Goal: Task Accomplishment & Management: Manage account settings

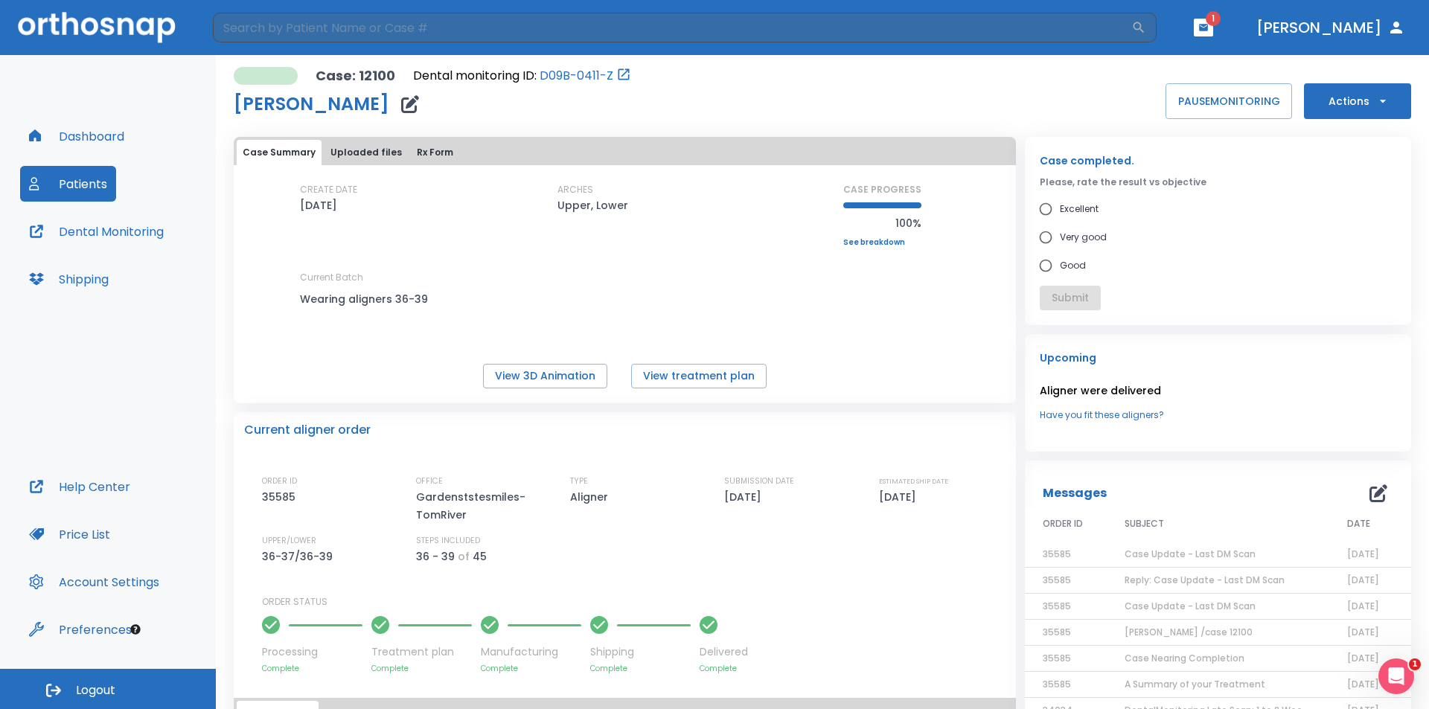
scroll to position [223, 0]
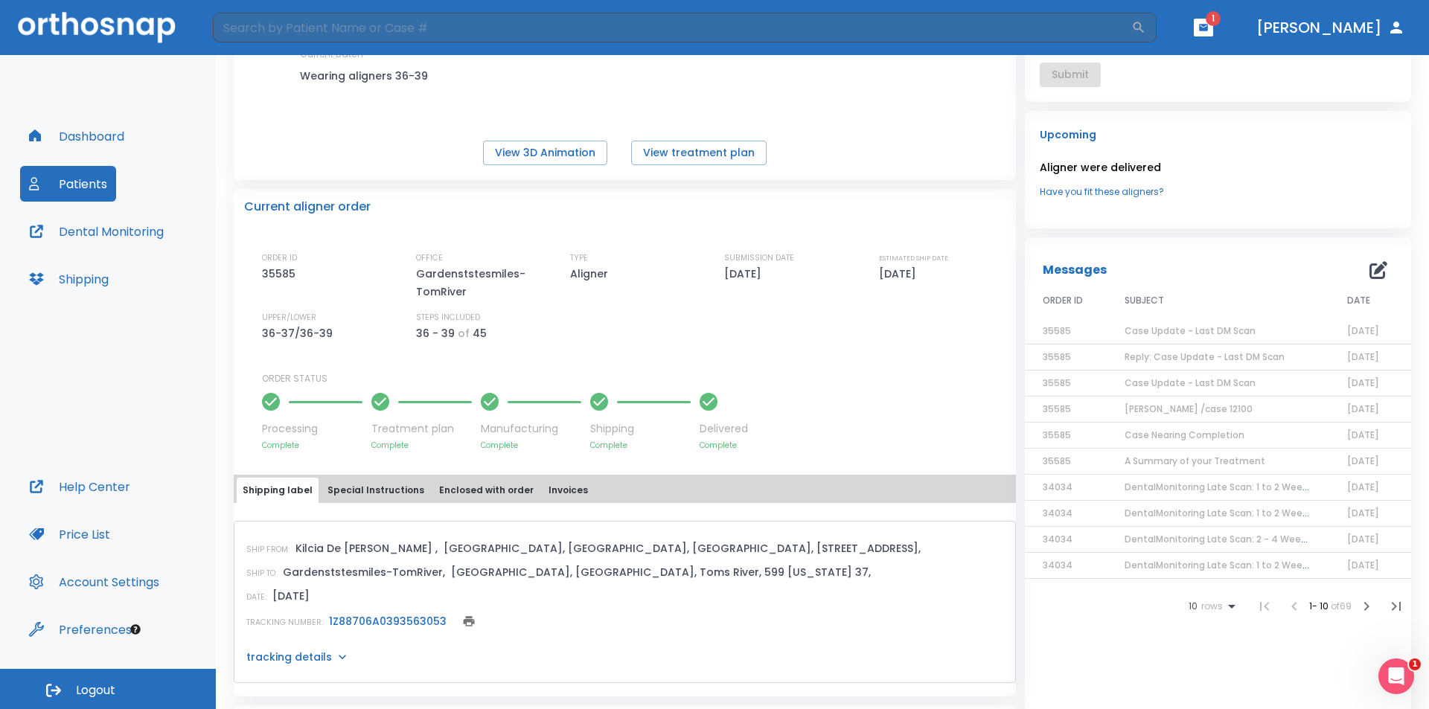
click at [1208, 24] on icon "button" at bounding box center [1203, 27] width 10 height 10
click at [1173, 57] on li "[PERSON_NAME] 1" at bounding box center [1199, 63] width 158 height 30
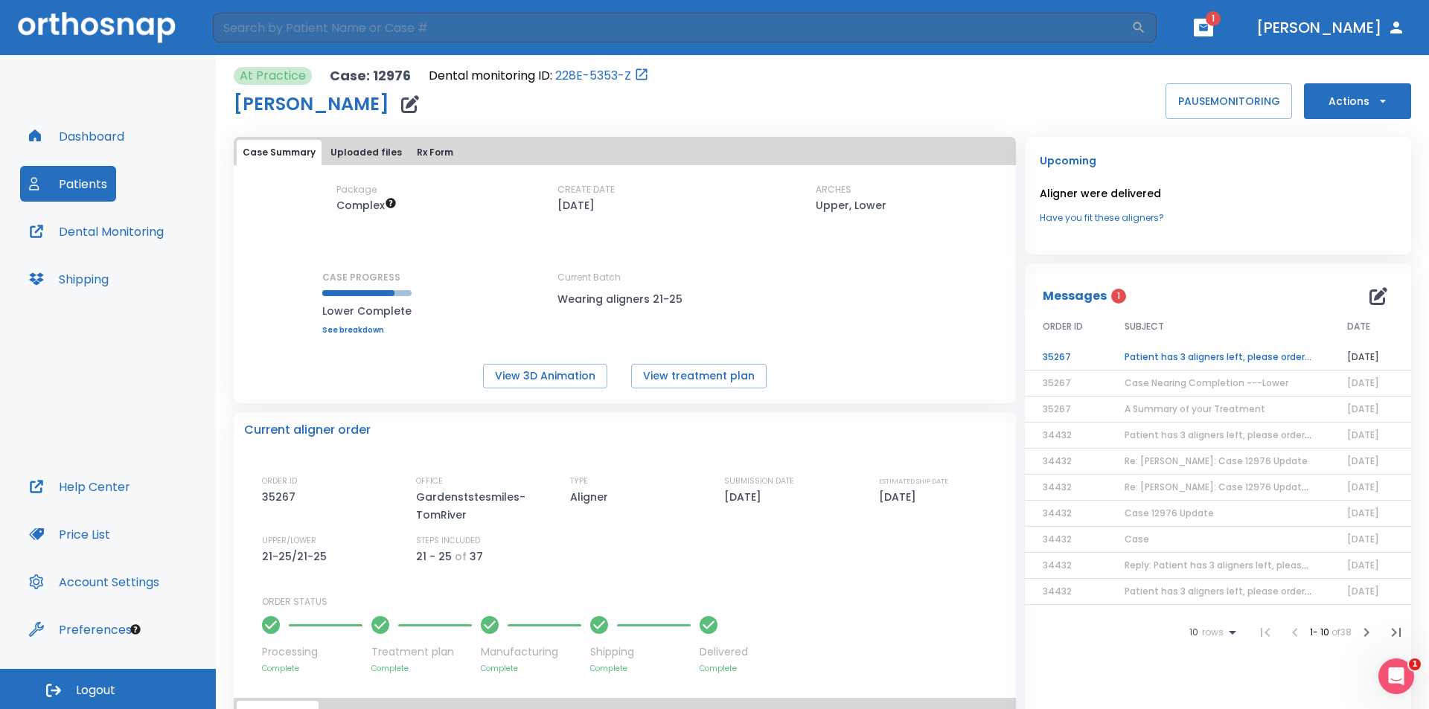
click at [1223, 357] on td "Patient has 3 aligners left, please order next set!" at bounding box center [1218, 358] width 222 height 26
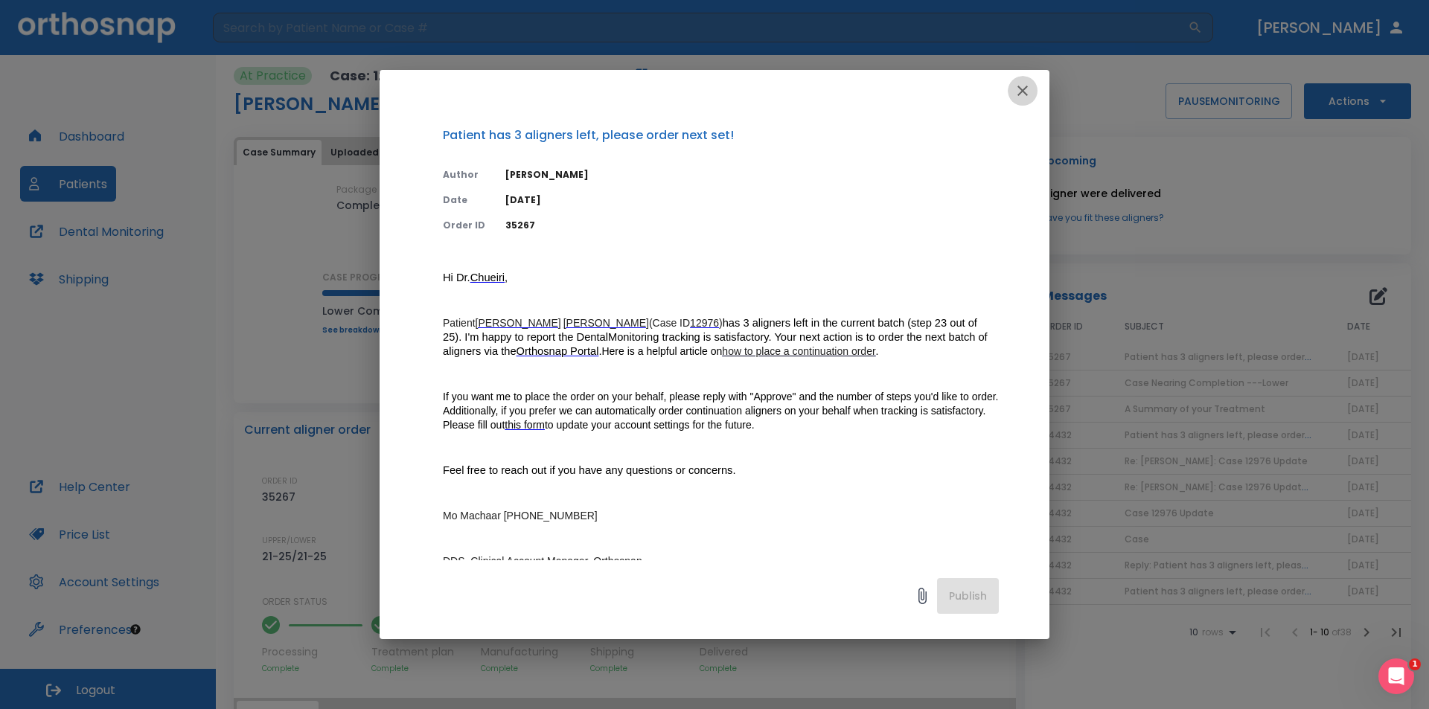
click at [1021, 92] on icon "button" at bounding box center [1022, 91] width 10 height 10
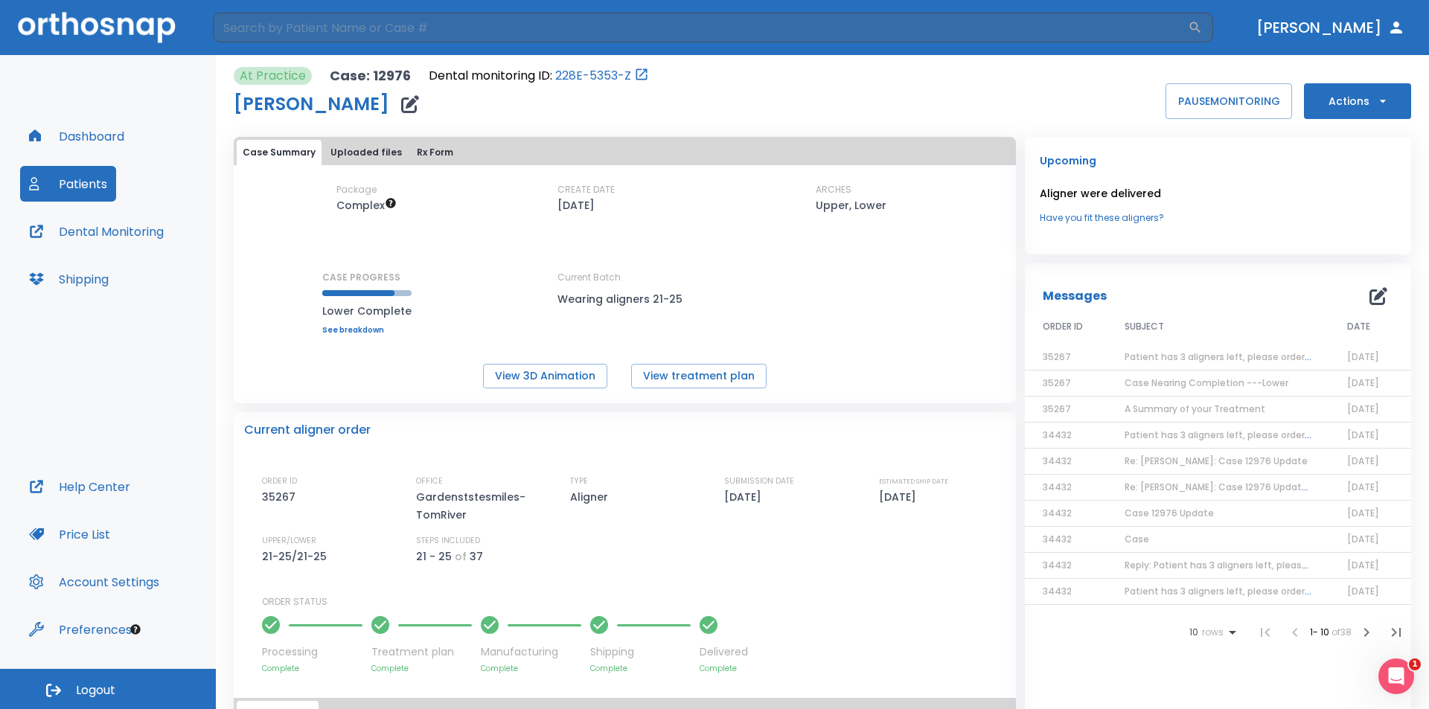
click at [1349, 102] on button "Actions" at bounding box center [1357, 101] width 107 height 36
click at [1345, 222] on p "Order Next Aligners" at bounding box center [1348, 217] width 84 height 13
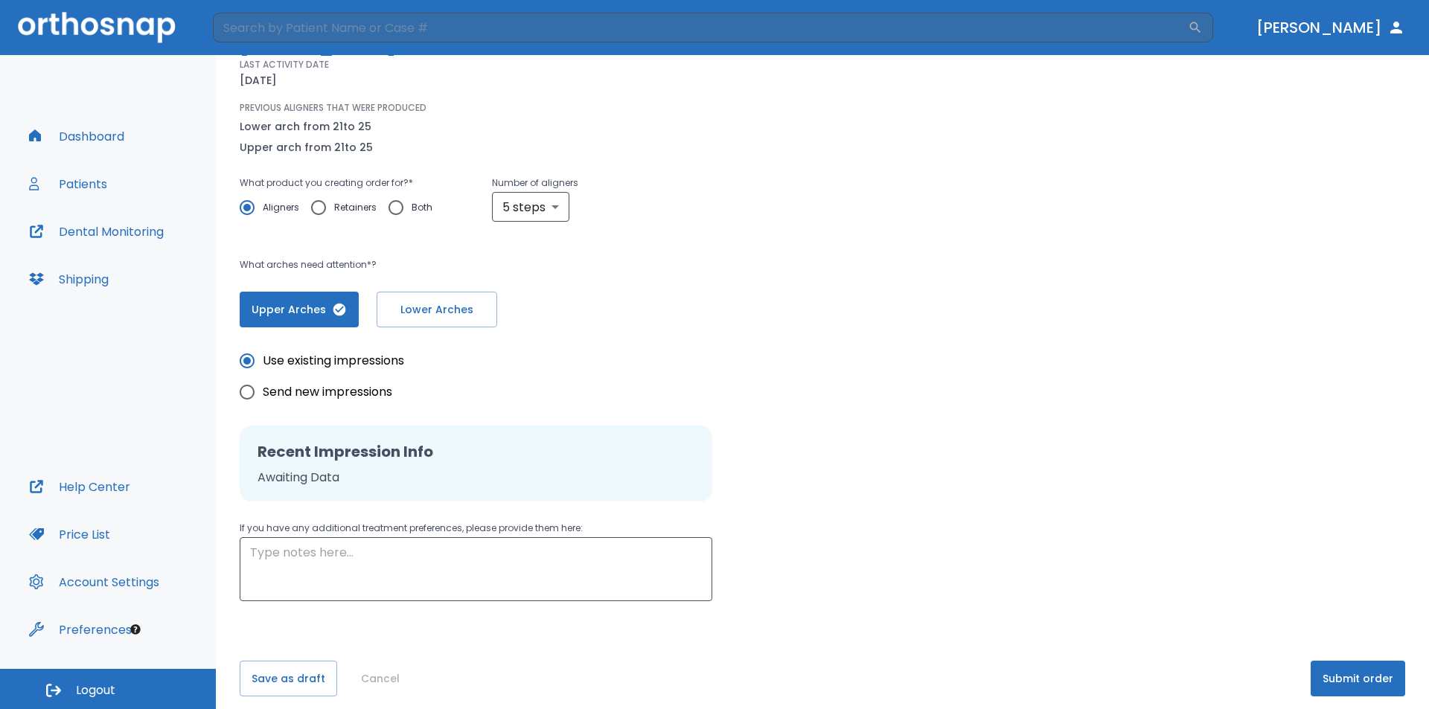
scroll to position [160, 0]
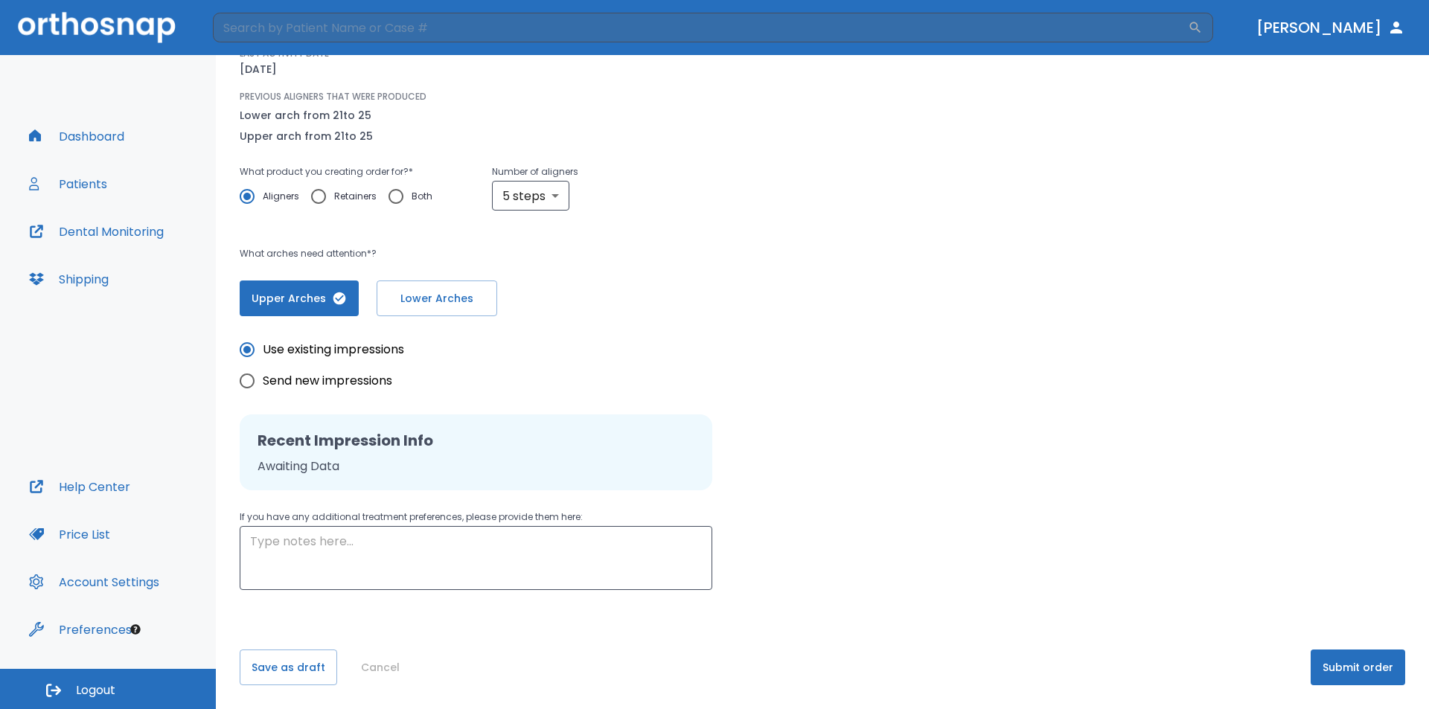
click at [1328, 663] on button "Submit order" at bounding box center [1357, 668] width 95 height 36
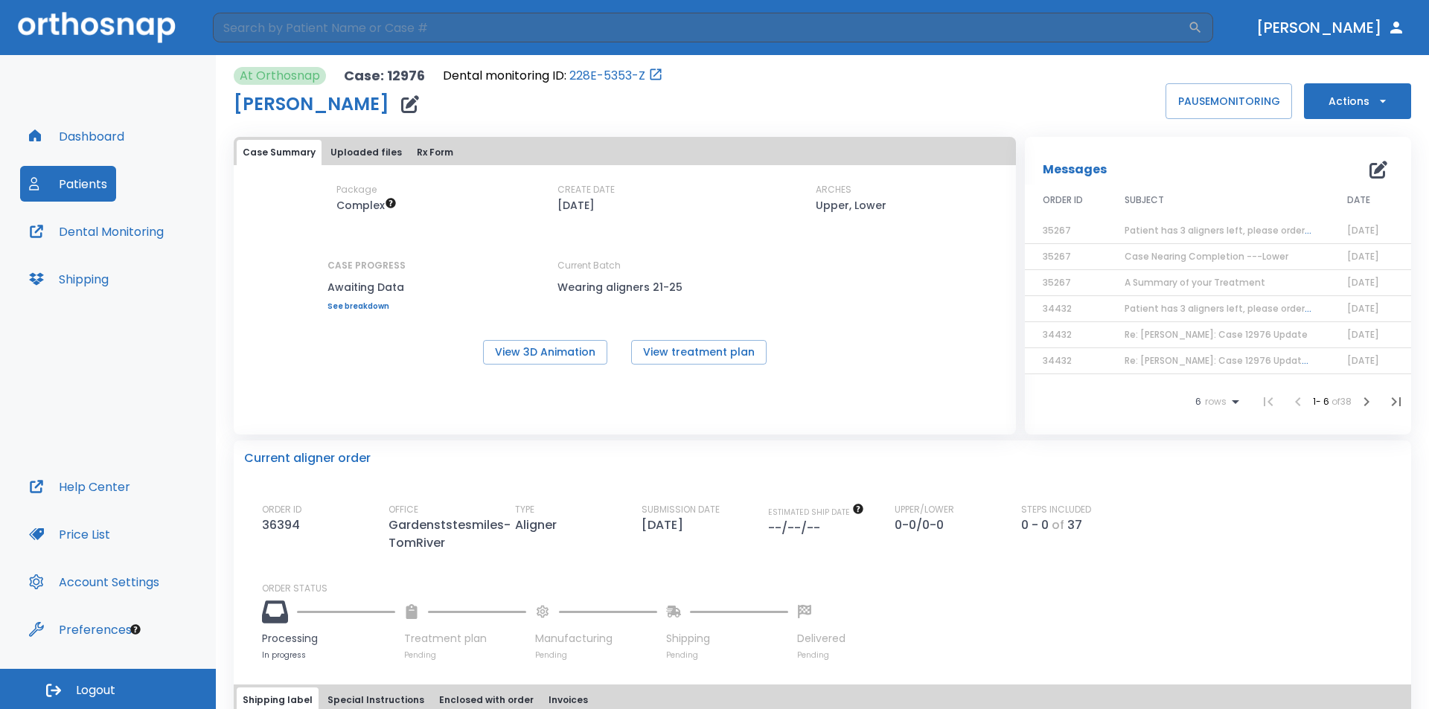
click at [95, 136] on button "Dashboard" at bounding box center [76, 136] width 113 height 36
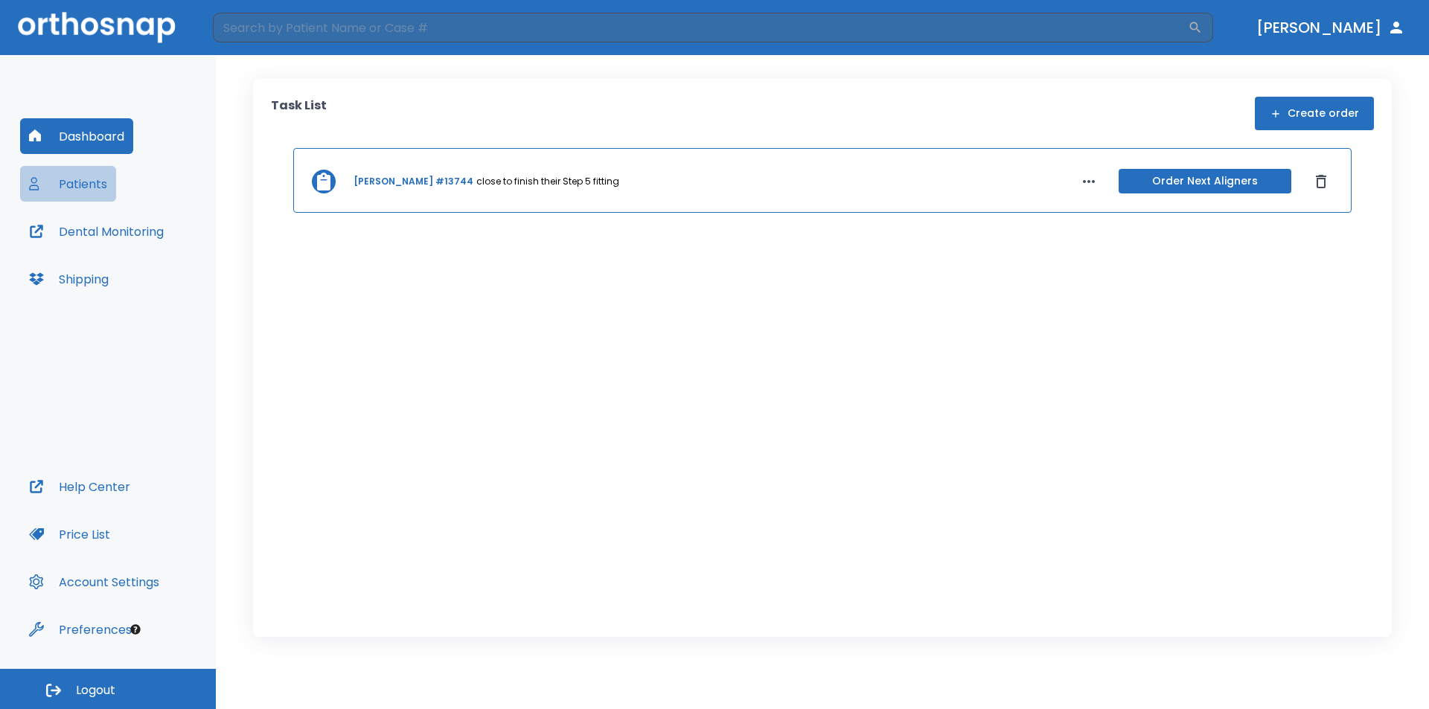
click at [95, 180] on button "Patients" at bounding box center [68, 184] width 96 height 36
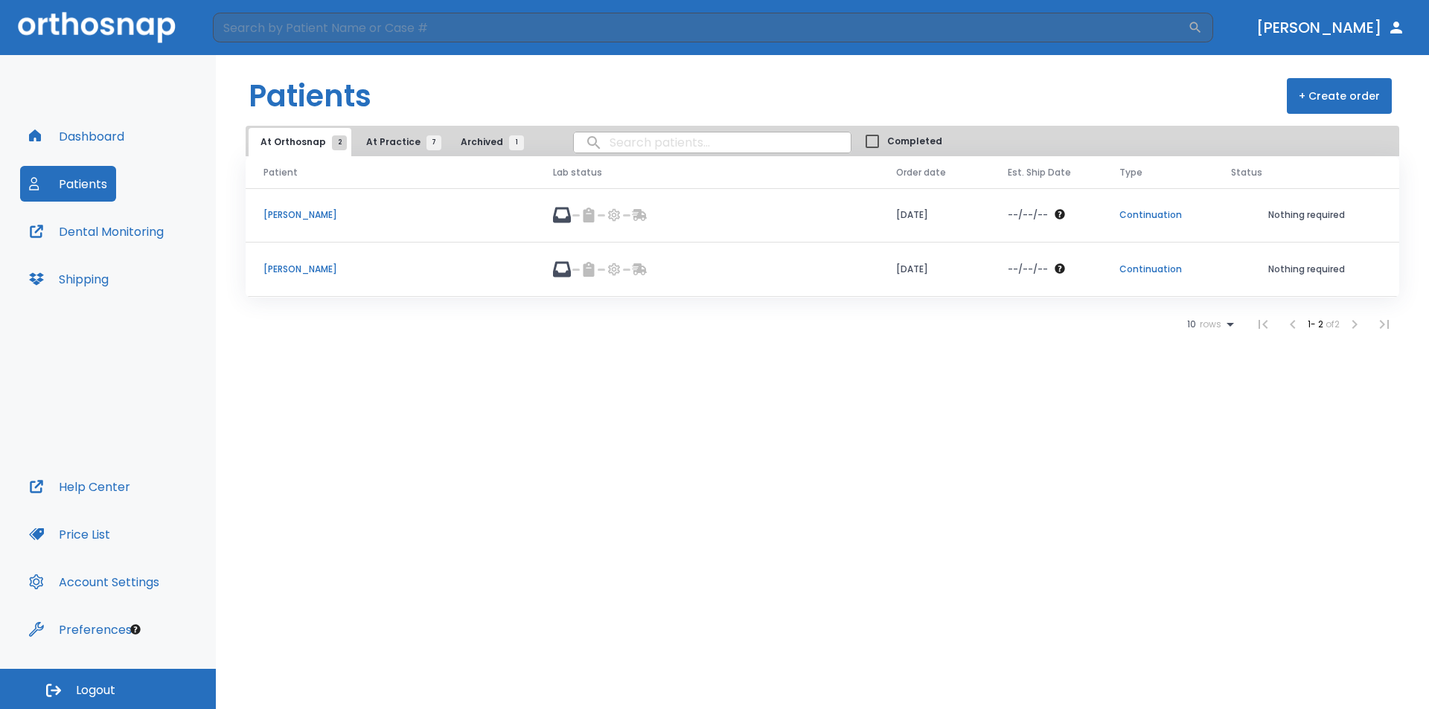
click at [401, 146] on span "At Practice 7" at bounding box center [400, 141] width 68 height 13
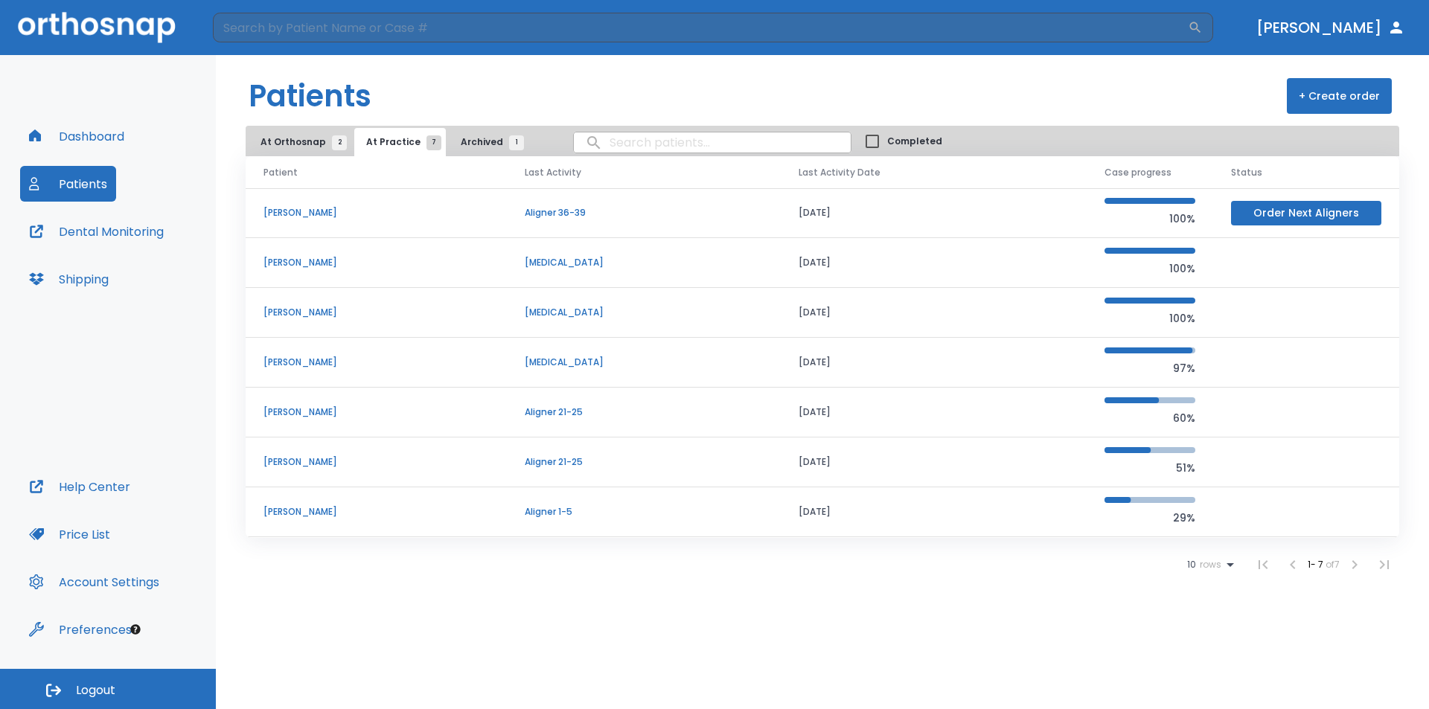
click at [286, 513] on p "[PERSON_NAME]" at bounding box center [375, 511] width 225 height 13
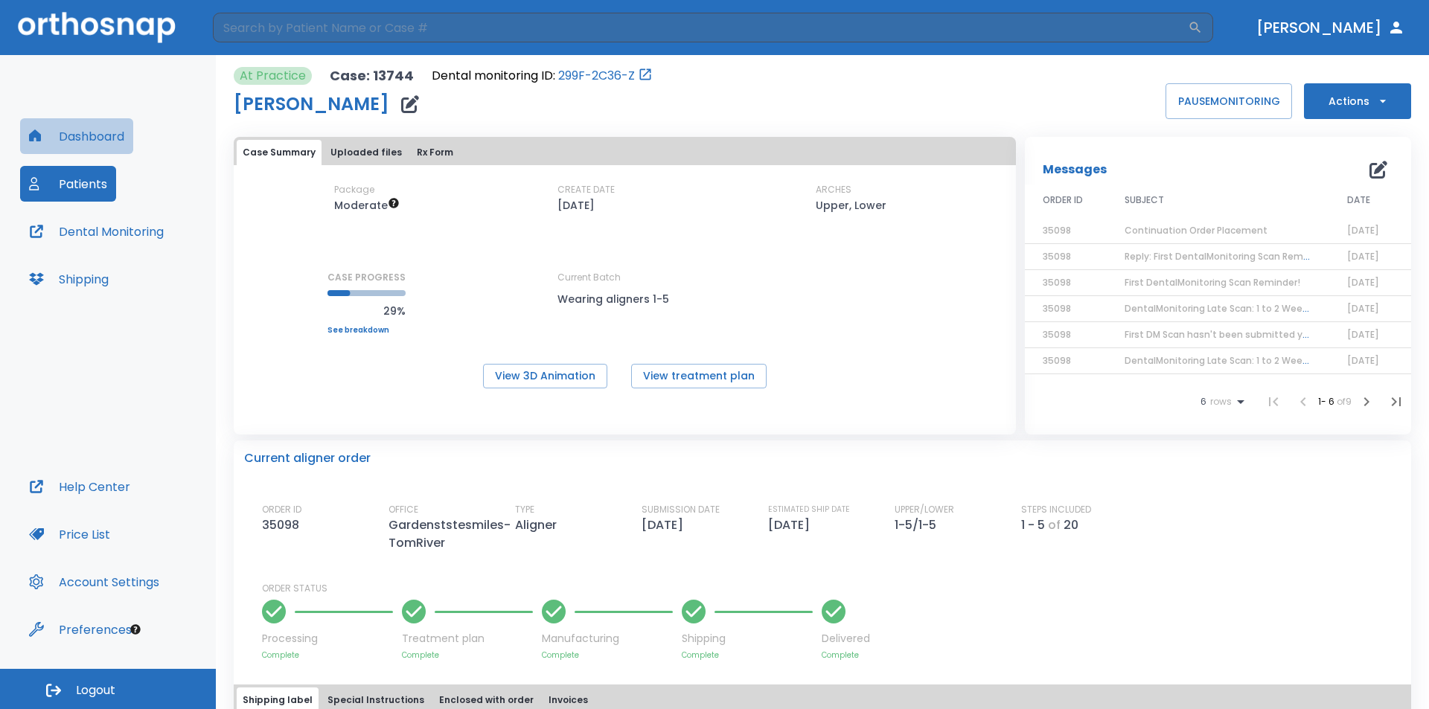
click at [79, 138] on button "Dashboard" at bounding box center [76, 136] width 113 height 36
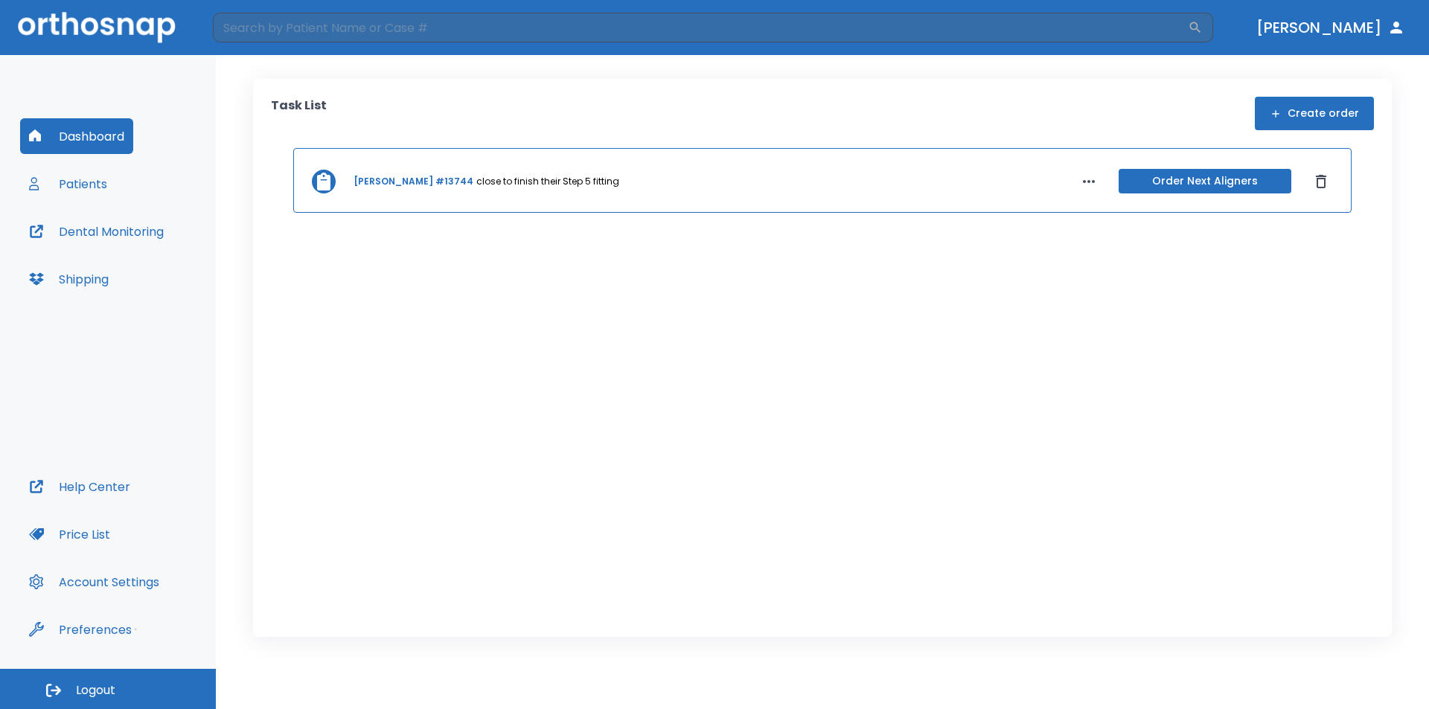
click at [91, 188] on button "Patients" at bounding box center [68, 184] width 96 height 36
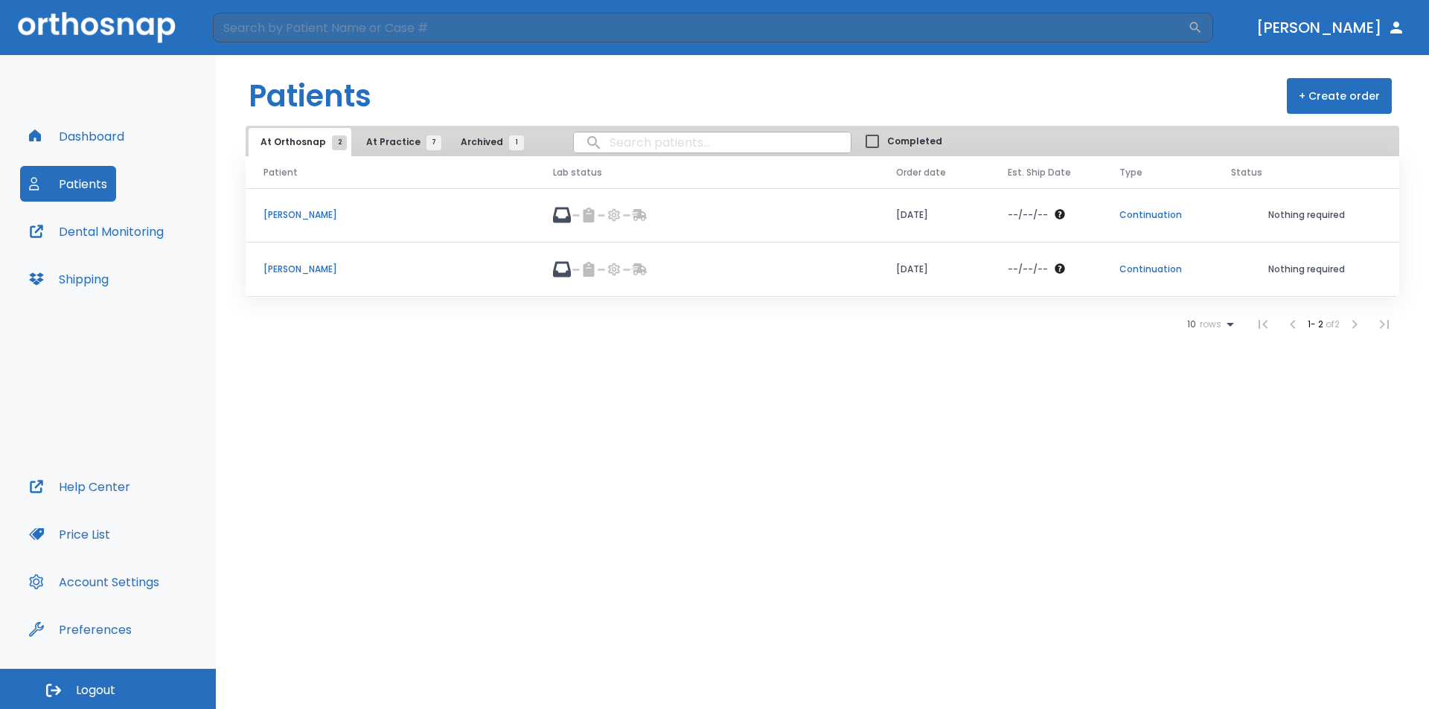
click at [388, 141] on span "At Practice 7" at bounding box center [400, 141] width 68 height 13
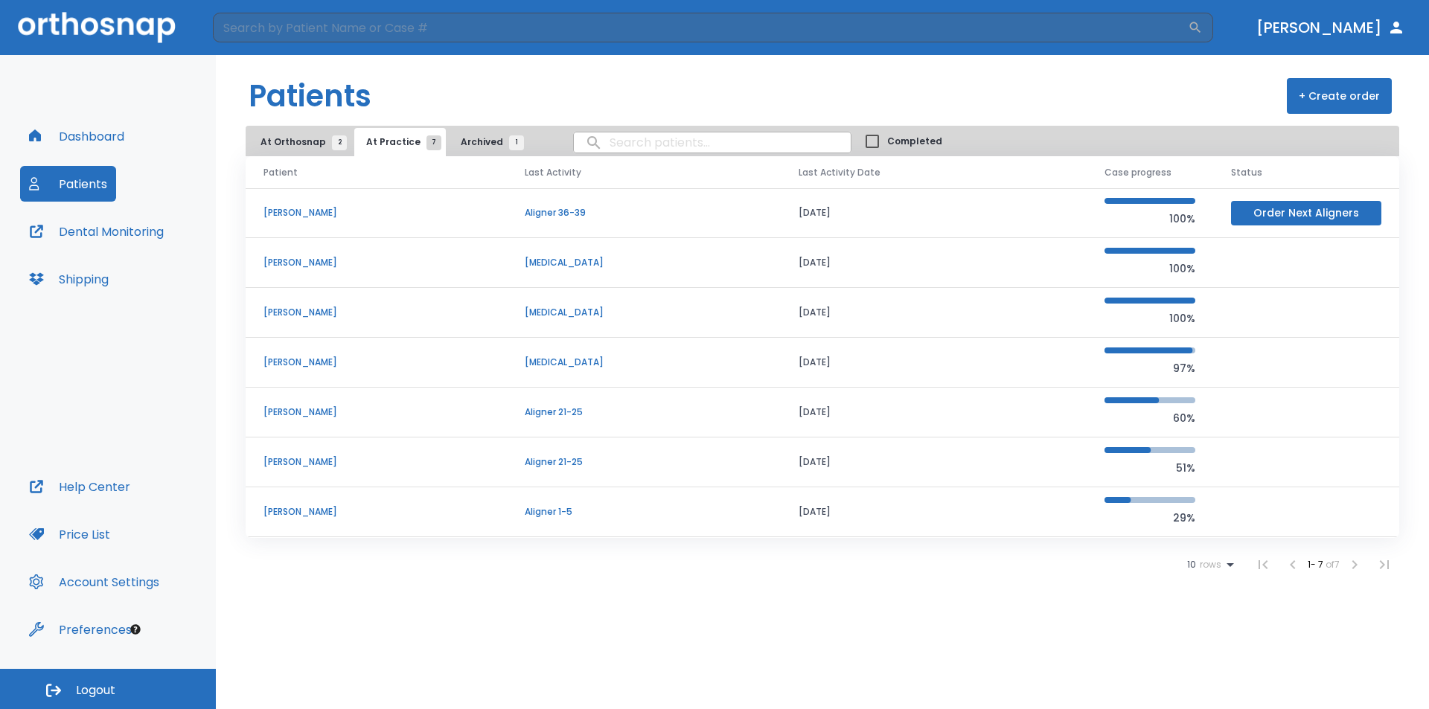
click at [322, 206] on p "[PERSON_NAME]" at bounding box center [375, 212] width 225 height 13
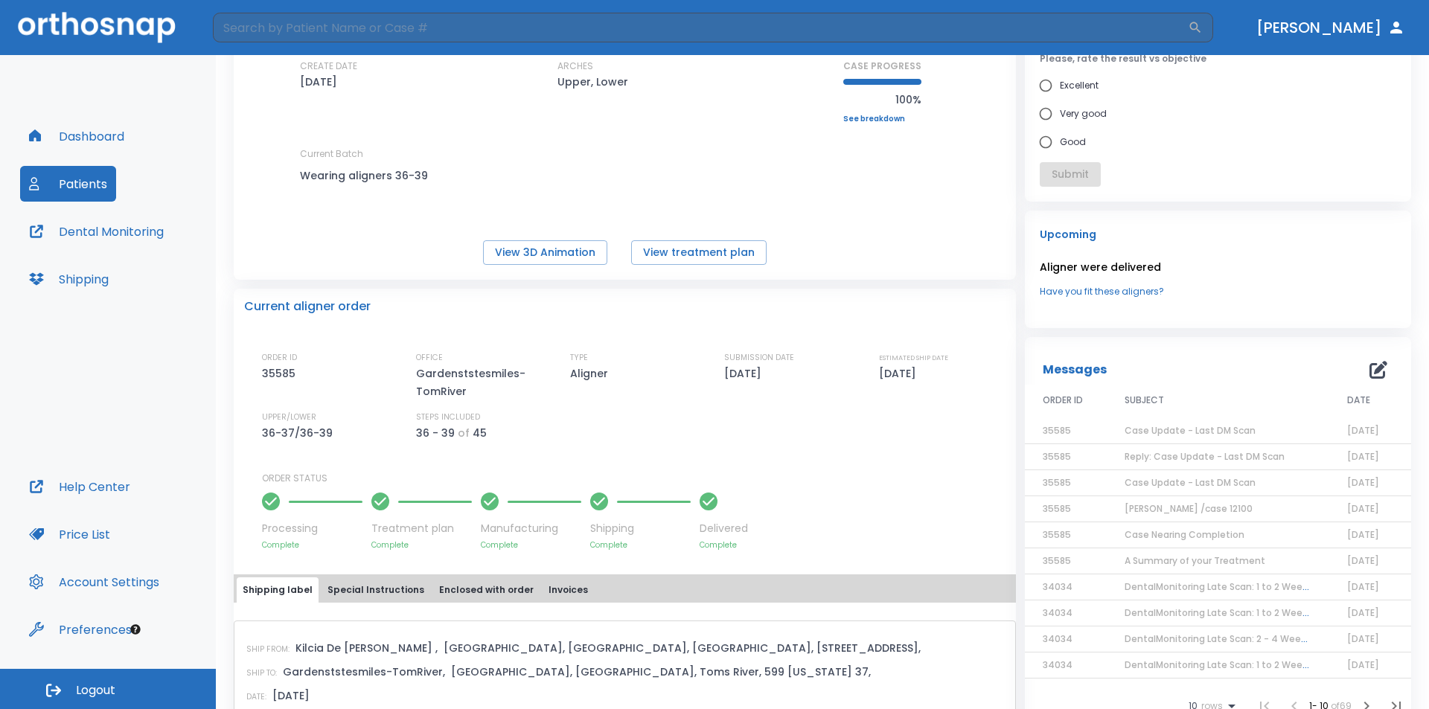
scroll to position [149, 0]
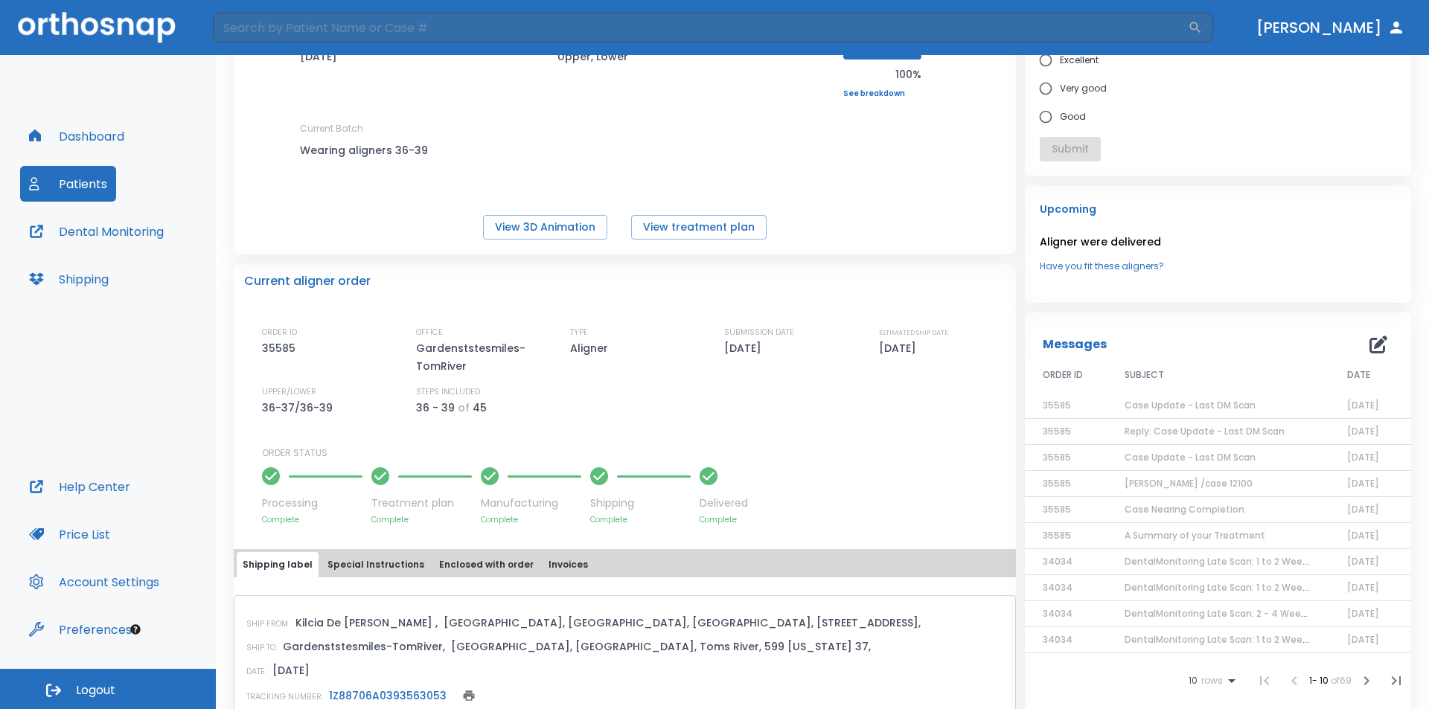
click at [1178, 458] on span "Case Update - Last DM Scan" at bounding box center [1189, 457] width 131 height 13
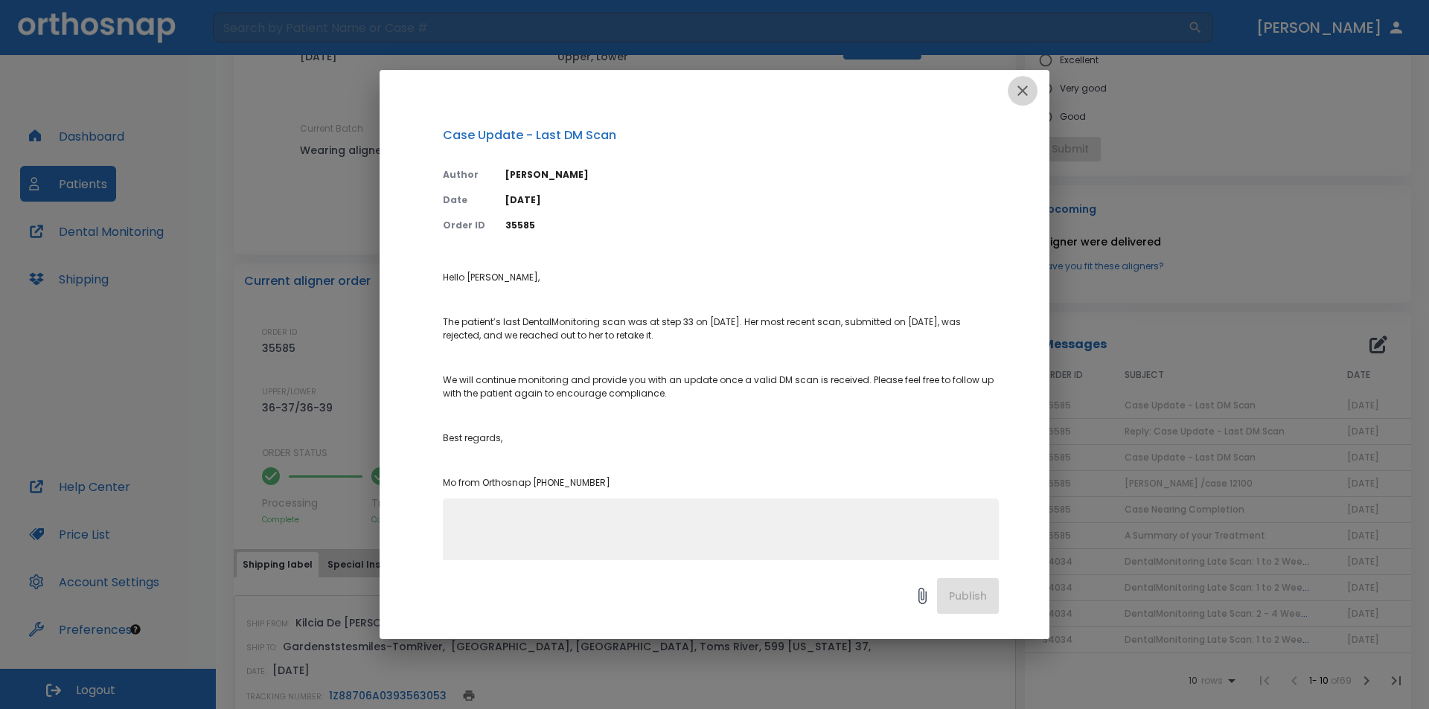
click at [1016, 89] on icon "button" at bounding box center [1022, 91] width 18 height 18
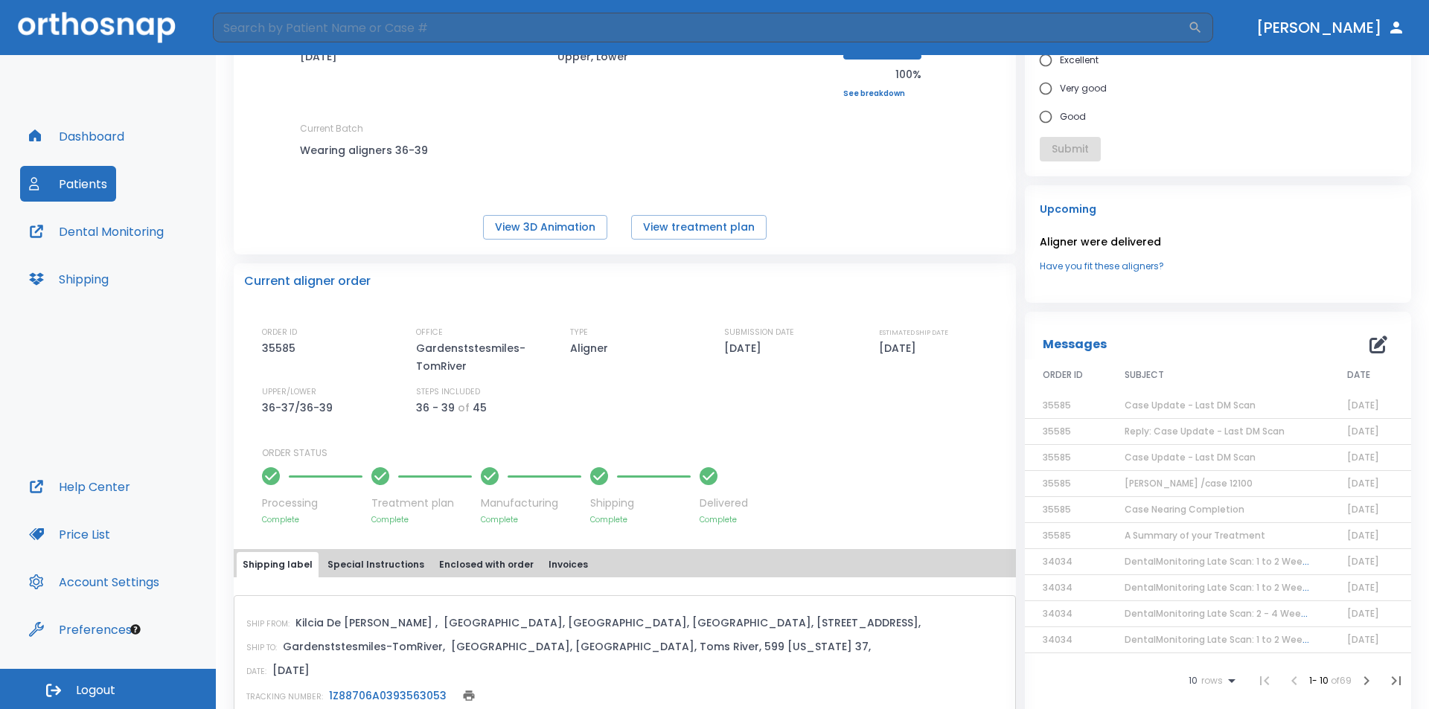
click at [1140, 408] on span "Case Update - Last DM Scan" at bounding box center [1189, 405] width 131 height 13
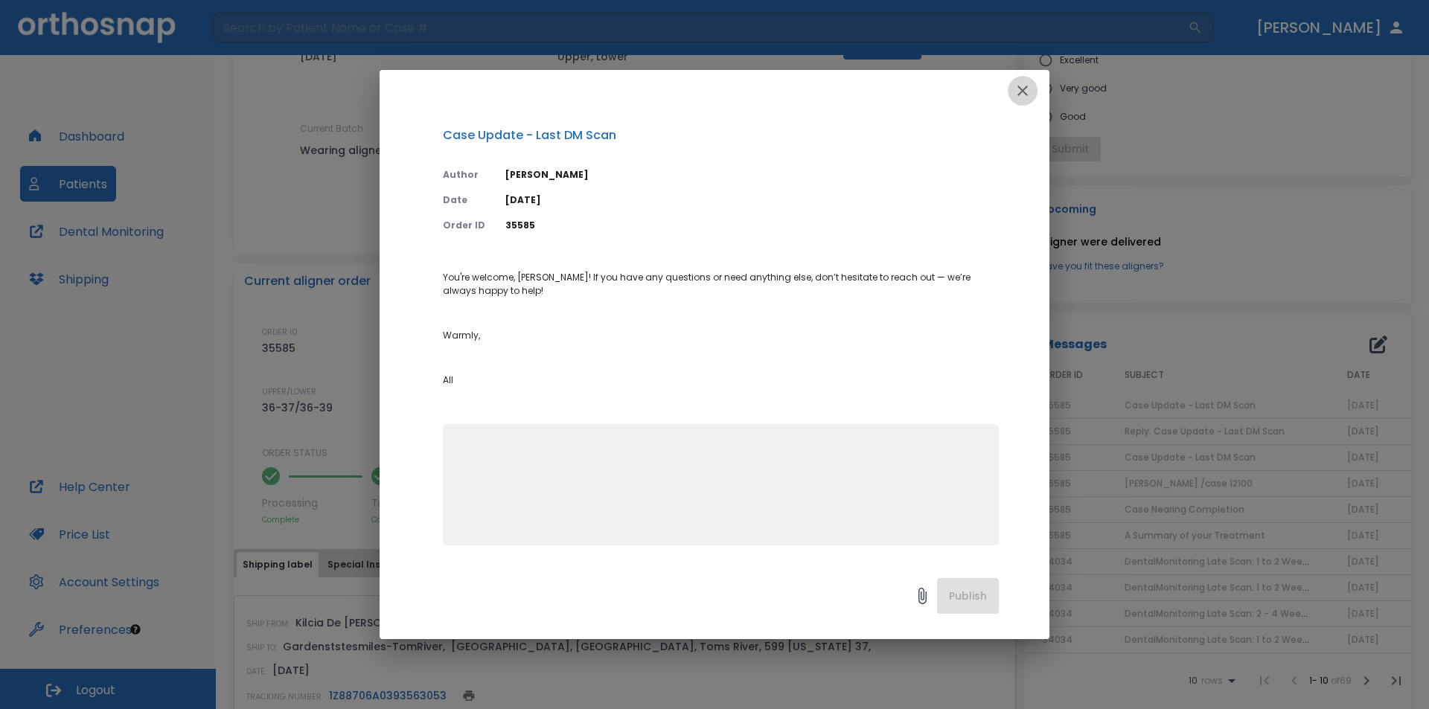
click at [1024, 90] on icon "button" at bounding box center [1022, 91] width 10 height 10
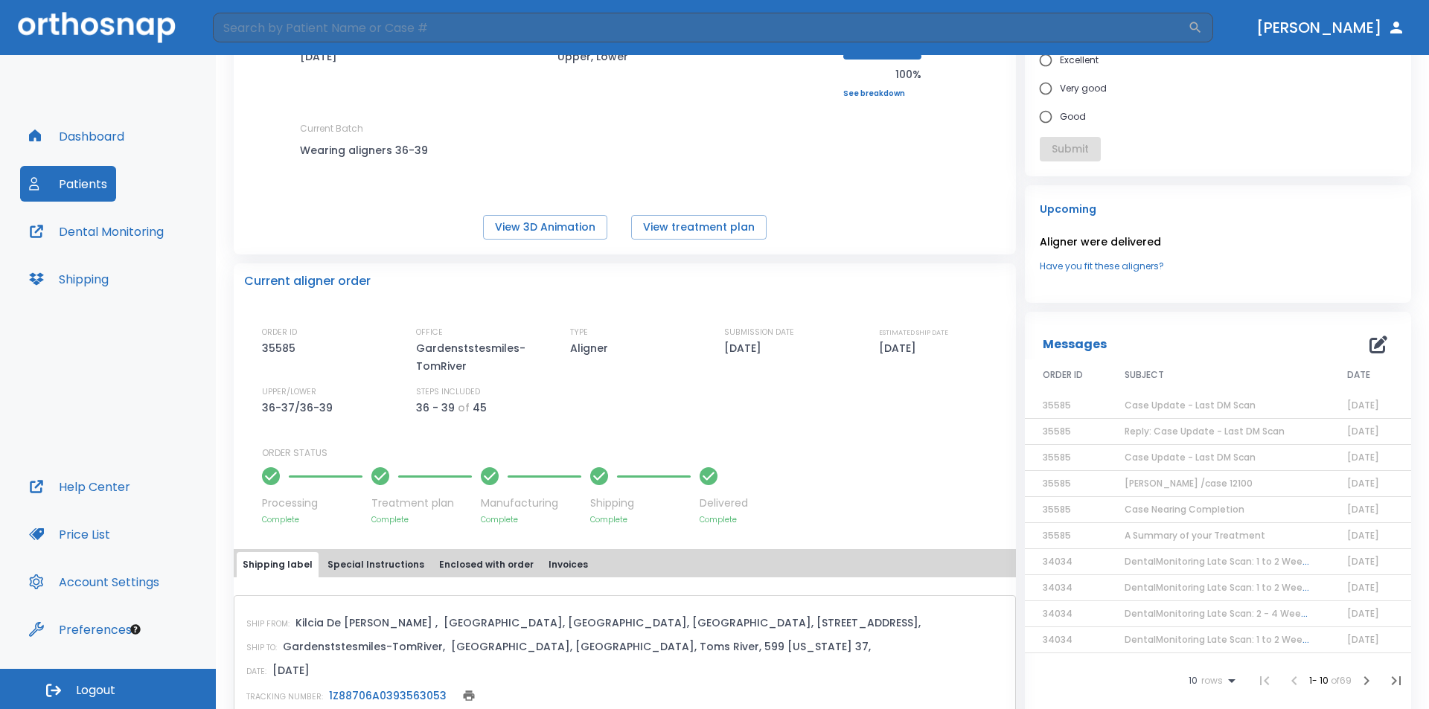
click at [1173, 431] on span "Reply: Case Update - Last DM Scan" at bounding box center [1204, 431] width 160 height 13
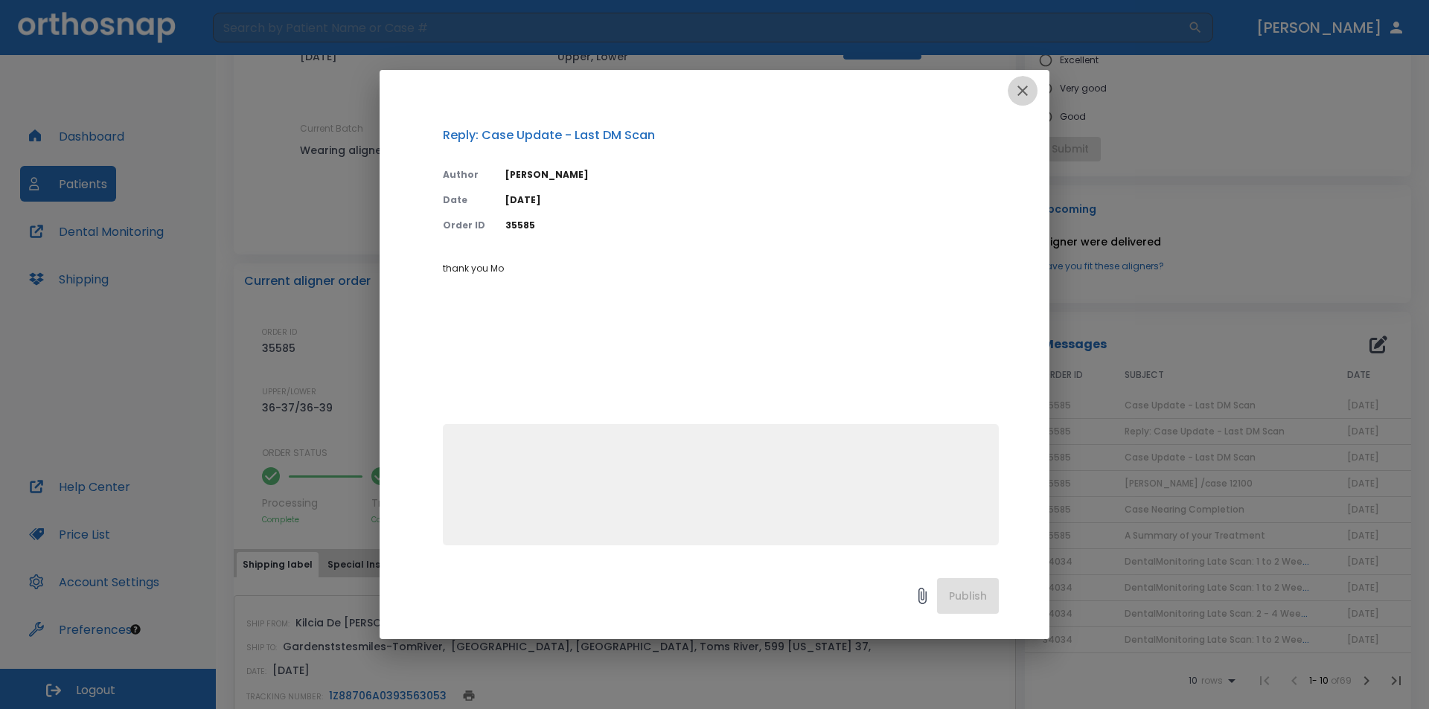
click at [1026, 95] on icon "button" at bounding box center [1022, 91] width 10 height 10
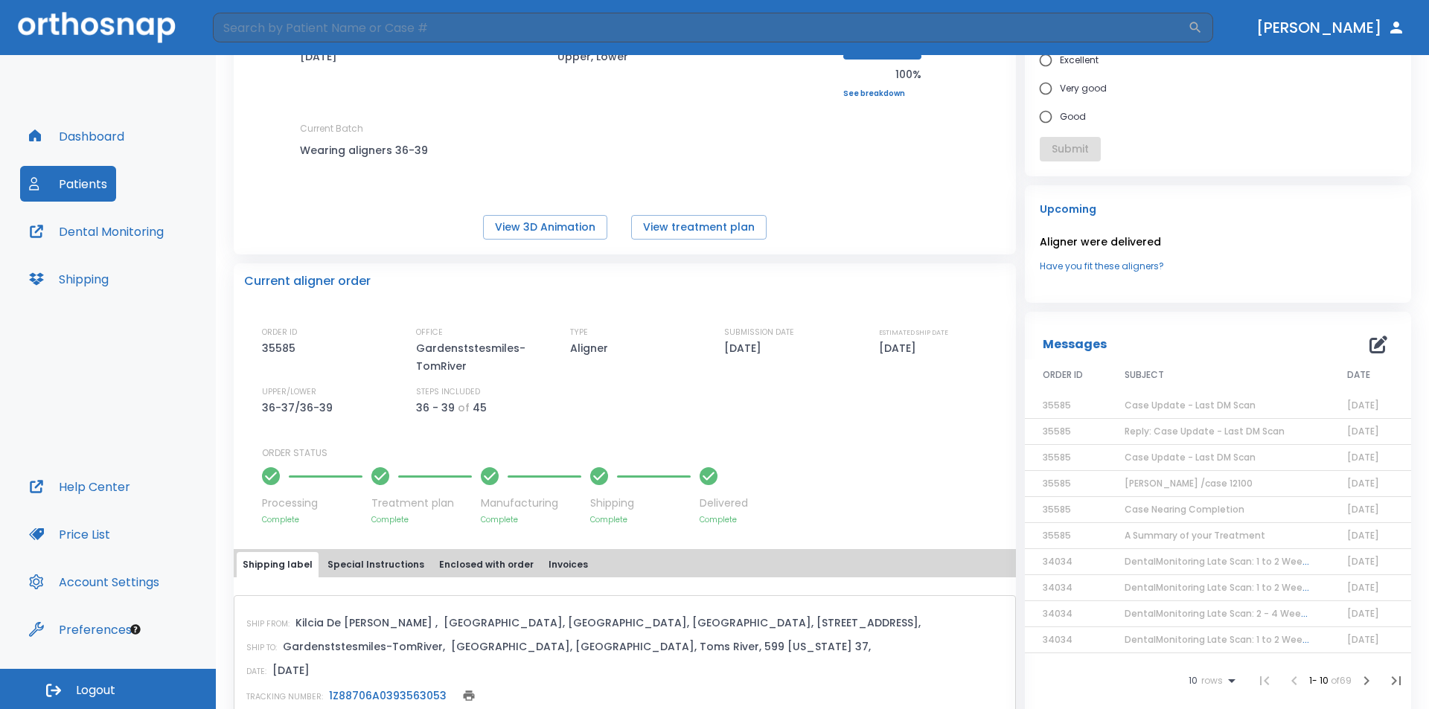
click at [111, 136] on button "Dashboard" at bounding box center [76, 136] width 113 height 36
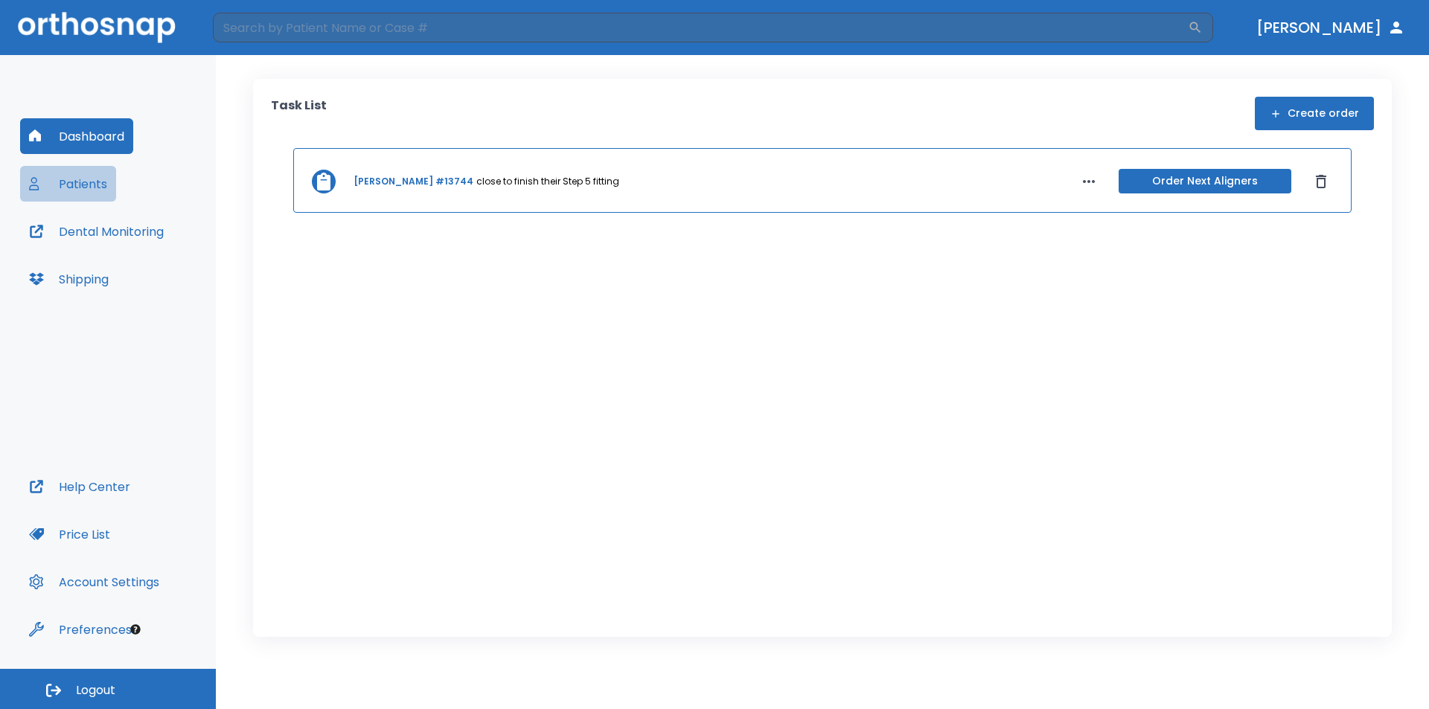
click at [87, 185] on button "Patients" at bounding box center [68, 184] width 96 height 36
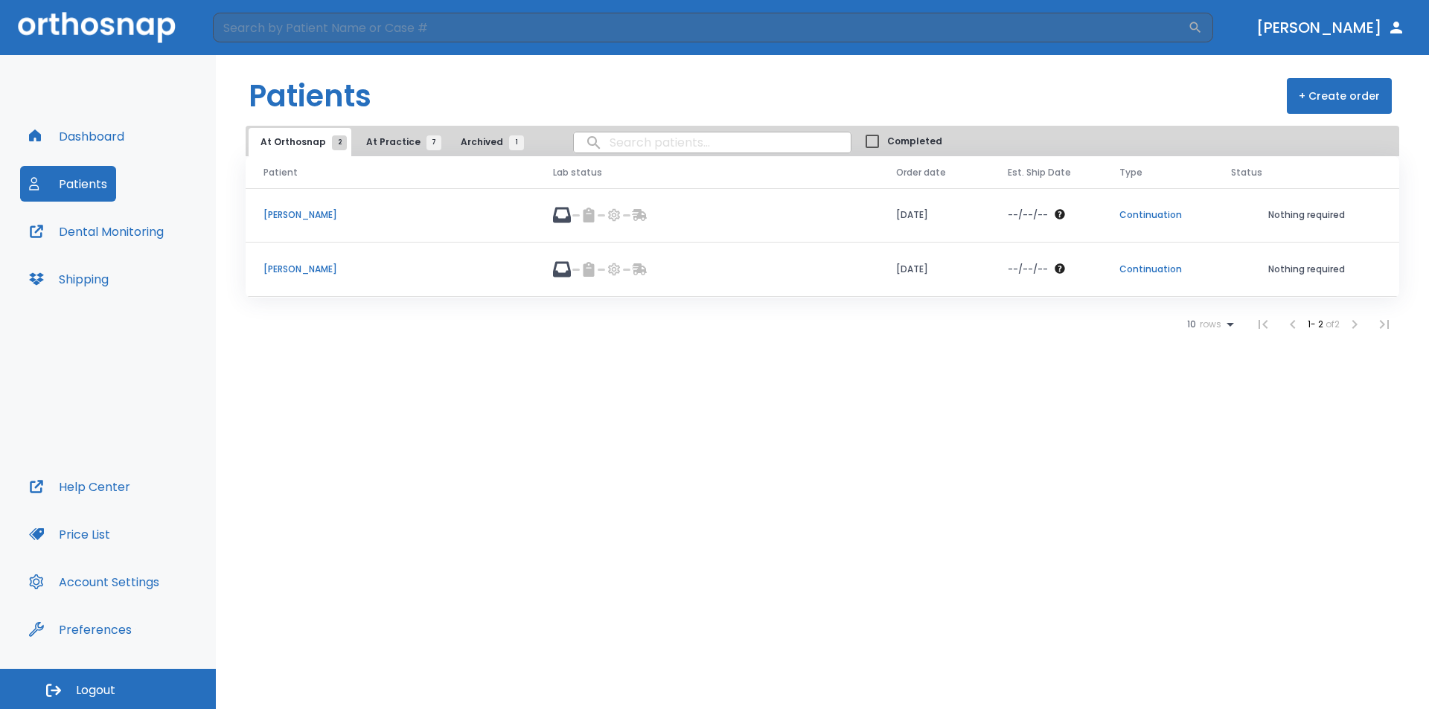
click at [109, 679] on button "Logout" at bounding box center [108, 689] width 216 height 40
